Goal: Submit feedback/report problem: Submit feedback/report problem

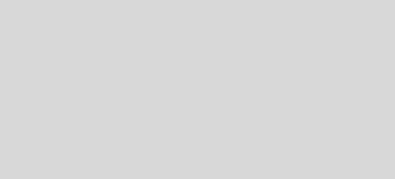
select select "es"
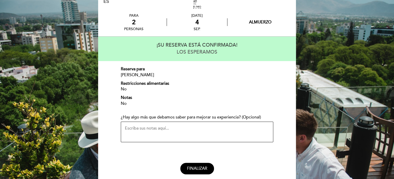
scroll to position [47, 0]
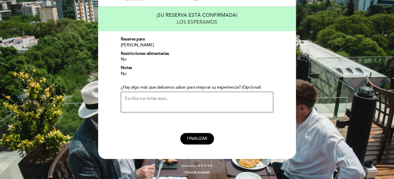
click at [181, 98] on textarea "¿Hay algo más que debamos saber para mejorar su experiencia? (Opcional)" at bounding box center [197, 102] width 152 height 21
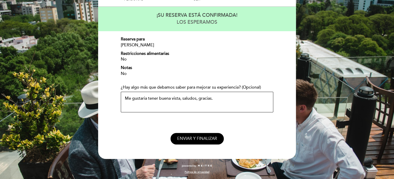
type textarea "Me gustaria tener buena vista, saludos, gracias."
click at [212, 137] on span "ENVIAR Y FINALIZAR" at bounding box center [197, 138] width 40 height 5
click at [177, 137] on span "ENVIAR Y FINALIZAR" at bounding box center [197, 138] width 40 height 5
click at [193, 140] on span "ENVIAR Y FINALIZAR" at bounding box center [197, 138] width 40 height 5
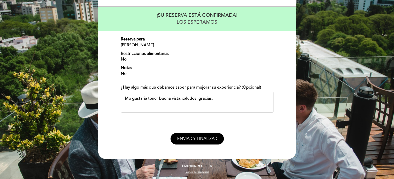
click at [193, 140] on span "ENVIAR Y FINALIZAR" at bounding box center [197, 138] width 40 height 5
click at [250, 103] on textarea "Me gustaria tener buena vista, saludos, gracias." at bounding box center [197, 102] width 152 height 21
click at [216, 139] on span "ENVIAR Y FINALIZAR" at bounding box center [197, 138] width 40 height 5
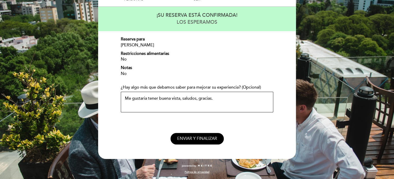
click at [216, 139] on span "ENVIAR Y FINALIZAR" at bounding box center [197, 138] width 40 height 5
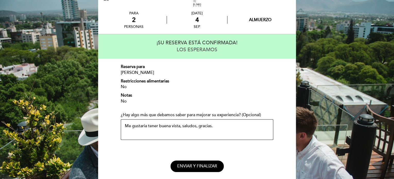
scroll to position [0, 0]
